Goal: Task Accomplishment & Management: Use online tool/utility

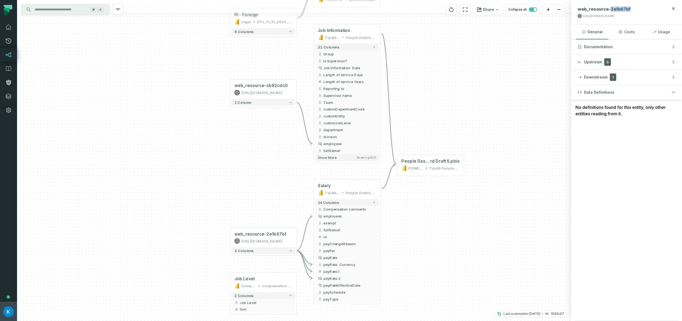
click at [13, 313] on img "button" at bounding box center [8, 311] width 11 height 11
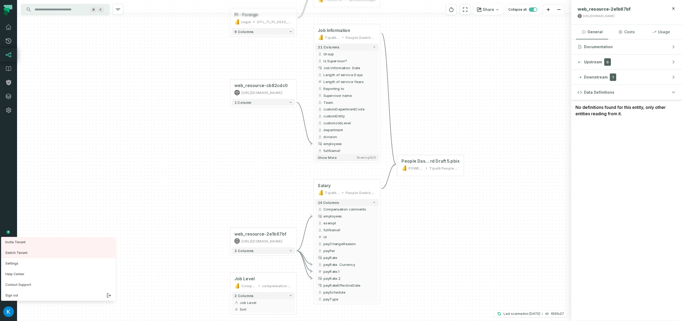
click at [11, 100] on nav "Pull Requests Dashboard Lineage Data Catalog Policies Integrations Settings Kos…" at bounding box center [8, 160] width 17 height 321
click at [8, 96] on icon at bounding box center [8, 96] width 6 height 6
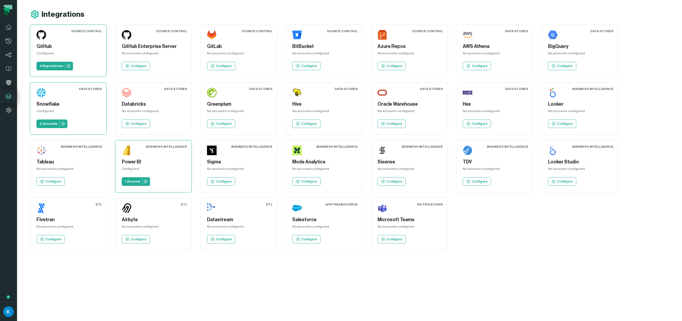
click at [554, 220] on div "Source Control GitHub Configured 4 Repositories Source Control GitHub Enterpris…" at bounding box center [352, 137] width 645 height 226
click at [129, 183] on p "1 Account" at bounding box center [132, 181] width 15 height 4
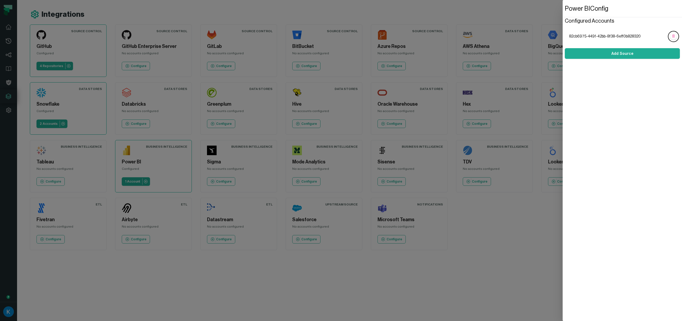
click at [608, 39] on li "82cb6975-449f-42bb-8f38-6eff0b828320" at bounding box center [624, 36] width 110 height 11
click at [611, 48] on section "Configured Accounts 82cb6975-449f-42bb-8f38-6eff0b828320 Add Source" at bounding box center [621, 38] width 115 height 42
click at [612, 54] on button "Add Source" at bounding box center [621, 53] width 115 height 11
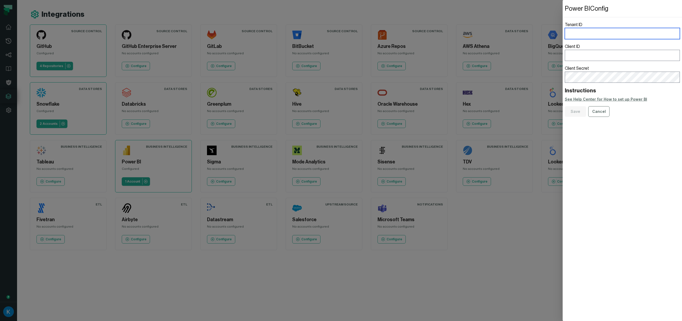
click at [578, 34] on input "Tenant ID" at bounding box center [621, 33] width 115 height 11
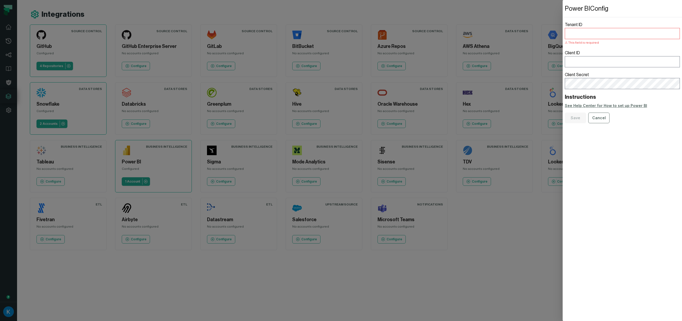
click at [663, 143] on div "Power BI Config Tenant ID This field is required Client ID Client Secret Instru…" at bounding box center [621, 160] width 119 height 321
click at [595, 60] on input "Client ID" at bounding box center [621, 61] width 115 height 11
click at [625, 182] on div "Power BI Config Tenant ID This field is required Client ID This field is requir…" at bounding box center [621, 160] width 119 height 321
click at [600, 126] on button "Cancel" at bounding box center [598, 124] width 21 height 11
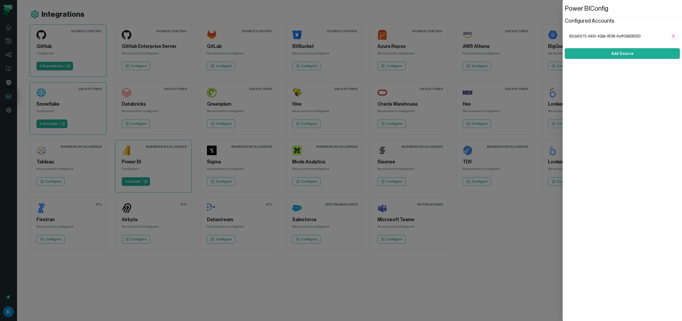
click at [562, 221] on dialog "Power BI Config Configured Accounts 82cb6975-449f-42bb-8f38-6eff0b828320 Add So…" at bounding box center [621, 160] width 119 height 321
